Goal: Entertainment & Leisure: Consume media (video, audio)

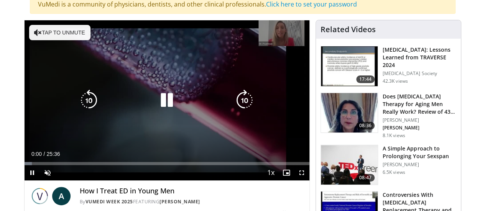
scroll to position [77, 0]
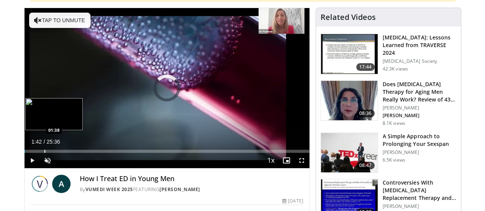
click at [44, 153] on div "Progress Bar" at bounding box center [44, 151] width 1 height 3
click at [60, 153] on div "Progress Bar" at bounding box center [60, 151] width 1 height 3
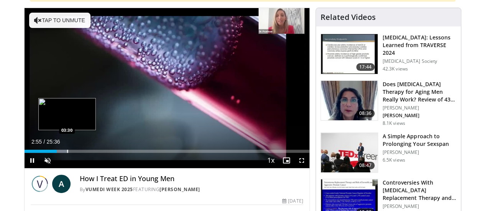
click at [67, 153] on div "Progress Bar" at bounding box center [67, 151] width 1 height 3
click at [75, 153] on div "Progress Bar" at bounding box center [75, 151] width 1 height 3
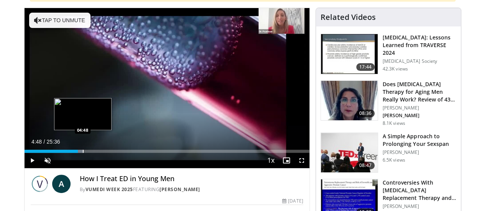
click at [83, 153] on div "Progress Bar" at bounding box center [83, 151] width 1 height 3
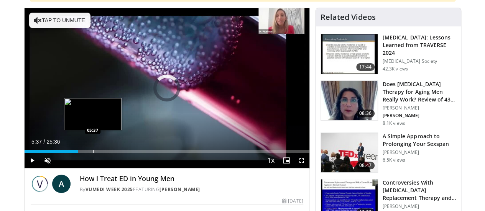
click at [93, 153] on div "Progress Bar" at bounding box center [93, 151] width 1 height 3
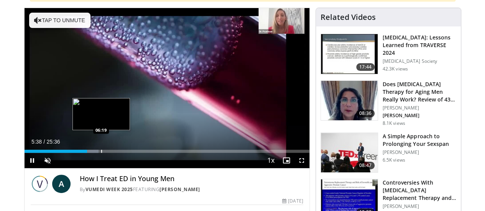
click at [101, 153] on div "Progress Bar" at bounding box center [101, 151] width 1 height 3
click at [90, 153] on div "Progress Bar" at bounding box center [99, 151] width 18 height 3
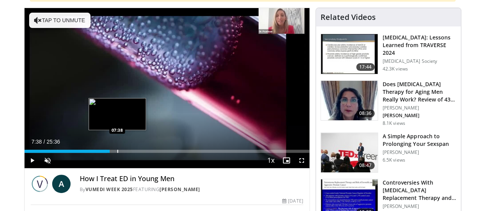
click at [117, 153] on div "Progress Bar" at bounding box center [117, 151] width 1 height 3
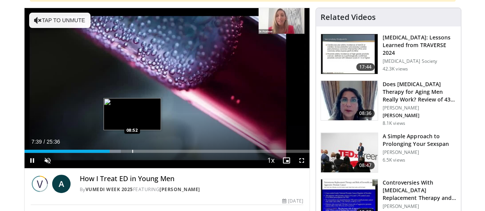
click at [132, 153] on div "Progress Bar" at bounding box center [132, 151] width 1 height 3
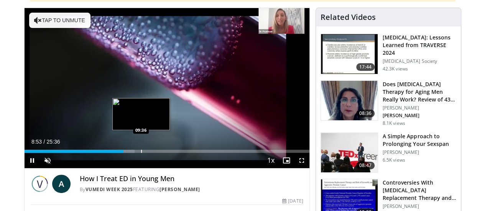
click at [121, 153] on div "Loaded : 38.74% 08:53 09:36" at bounding box center [167, 151] width 285 height 3
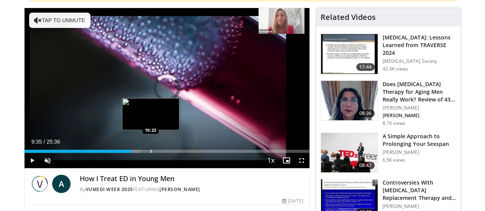
click at [151, 153] on div "Progress Bar" at bounding box center [151, 151] width 1 height 3
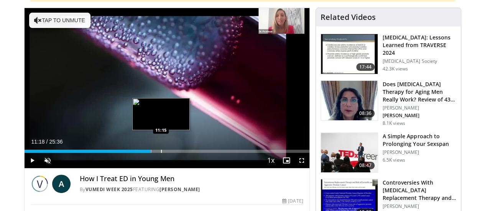
click at [161, 153] on div "Progress Bar" at bounding box center [161, 151] width 1 height 3
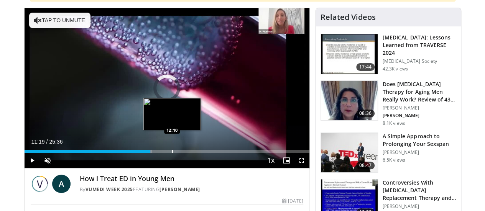
click at [172, 153] on div "Progress Bar" at bounding box center [172, 151] width 1 height 3
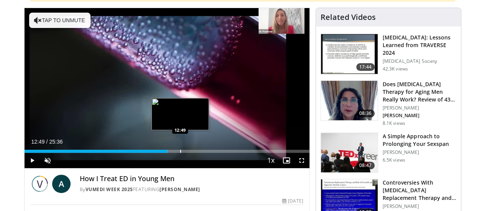
click at [180, 153] on div "Progress Bar" at bounding box center [180, 151] width 1 height 3
click at [190, 153] on div "Progress Bar" at bounding box center [190, 151] width 1 height 3
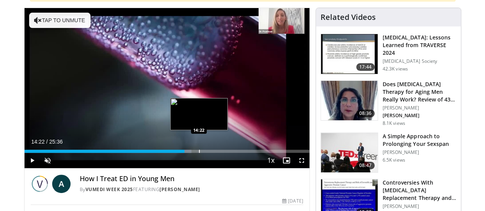
click at [199, 153] on div "Progress Bar" at bounding box center [199, 151] width 1 height 3
click at [203, 153] on div "Progress Bar" at bounding box center [203, 151] width 1 height 3
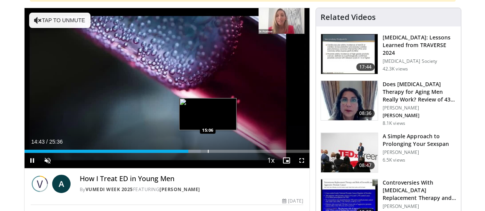
click at [208, 153] on div "Progress Bar" at bounding box center [208, 151] width 1 height 3
click at [215, 153] on div "Progress Bar" at bounding box center [215, 151] width 1 height 3
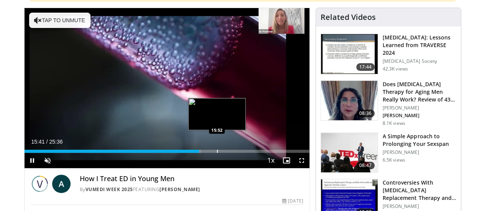
click at [217, 153] on div "Progress Bar" at bounding box center [217, 151] width 1 height 3
click at [223, 153] on div "Progress Bar" at bounding box center [223, 151] width 1 height 3
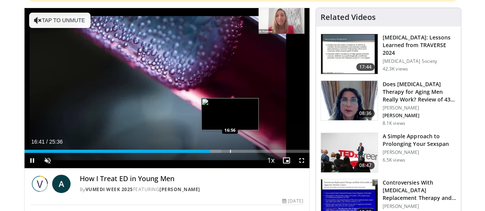
click at [230, 153] on div "Progress Bar" at bounding box center [230, 151] width 1 height 3
click at [235, 153] on div "Progress Bar" at bounding box center [235, 151] width 1 height 3
click at [239, 153] on div "Progress Bar" at bounding box center [239, 151] width 1 height 3
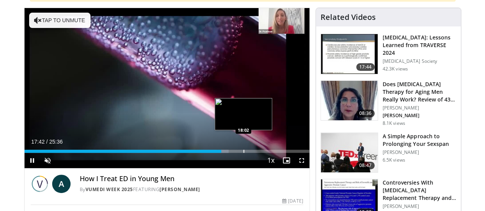
click at [243, 153] on div "Progress Bar" at bounding box center [243, 151] width 1 height 3
click at [230, 153] on div "Loaded : 75.51% 18:11 18:35" at bounding box center [167, 151] width 285 height 3
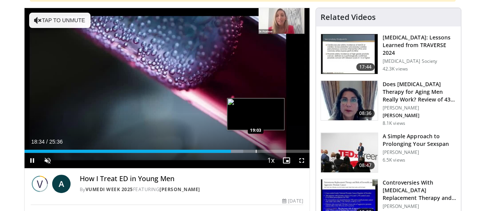
click at [256, 153] on div "Progress Bar" at bounding box center [256, 151] width 1 height 3
click at [264, 153] on div "Progress Bar" at bounding box center [264, 151] width 1 height 3
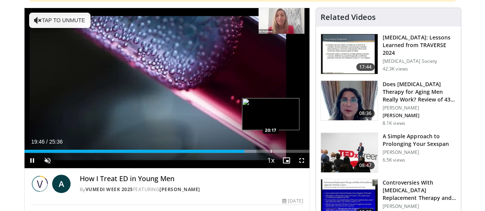
click at [271, 153] on div "Progress Bar" at bounding box center [271, 151] width 1 height 3
click at [276, 153] on div "Progress Bar" at bounding box center [276, 151] width 1 height 3
click at [284, 153] on div "Progress Bar" at bounding box center [284, 151] width 1 height 3
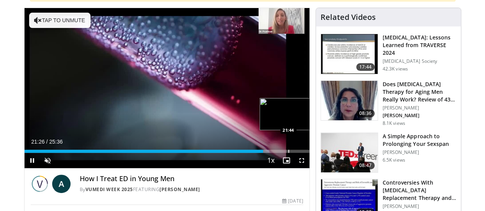
click at [288, 153] on div "Progress Bar" at bounding box center [288, 151] width 1 height 3
click at [297, 153] on div "Progress Bar" at bounding box center [297, 151] width 1 height 3
click at [307, 153] on div "Progress Bar" at bounding box center [307, 151] width 1 height 3
click at [313, 153] on div "Progress Bar" at bounding box center [313, 151] width 1 height 3
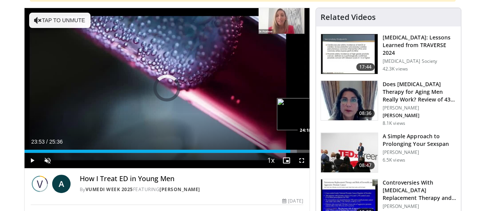
click at [299, 153] on div "Loaded : 95.57% 23:54 24:18" at bounding box center [167, 151] width 285 height 3
